Goal: Information Seeking & Learning: Find specific fact

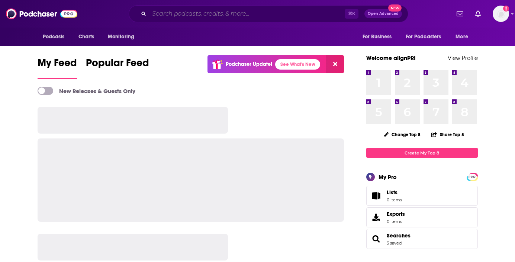
click at [182, 13] on input "Search podcasts, credits, & more..." at bounding box center [247, 14] width 196 height 12
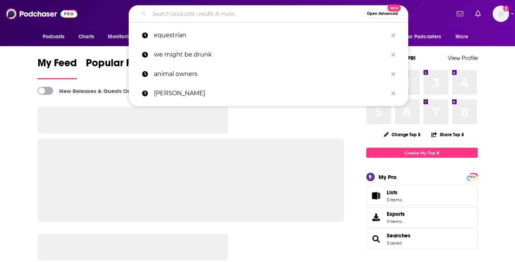
paste input "Healing and Human Potential"
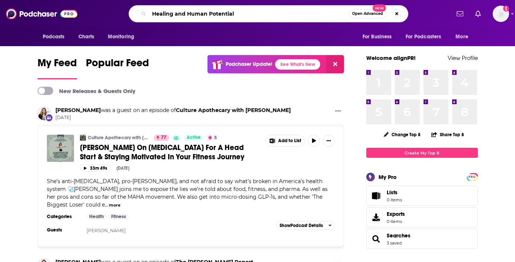
type input "Healing and Human Potential"
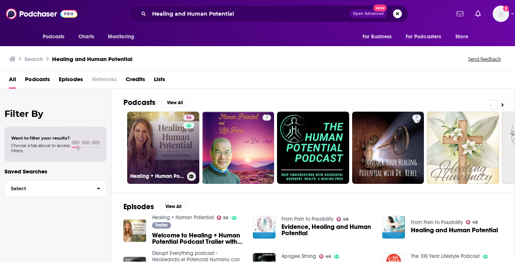
click at [157, 139] on link "56 Healing + Human Potential" at bounding box center [163, 148] width 72 height 72
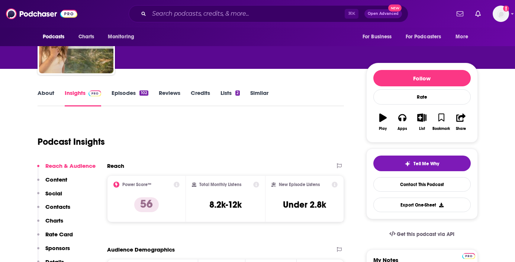
scroll to position [55, 0]
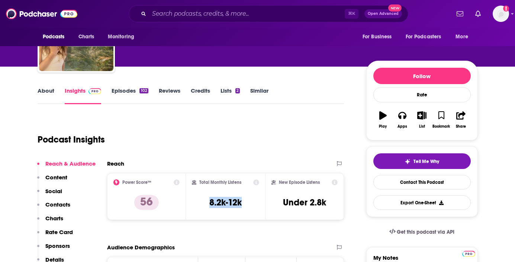
drag, startPoint x: 237, startPoint y: 203, endPoint x: 202, endPoint y: 203, distance: 34.6
click at [202, 203] on div "Total Monthly Listens 8.2k-12k" at bounding box center [225, 196] width 67 height 34
copy h3 "8.2k-12k"
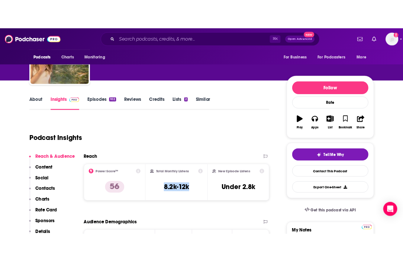
scroll to position [64, 0]
